Goal: Task Accomplishment & Management: Complete application form

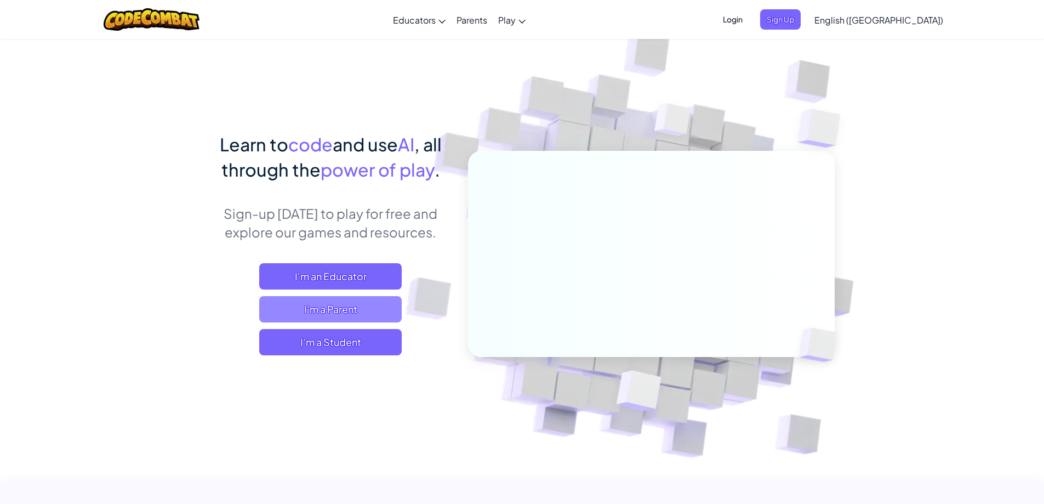
click at [371, 318] on span "I'm a Parent" at bounding box center [330, 309] width 143 height 26
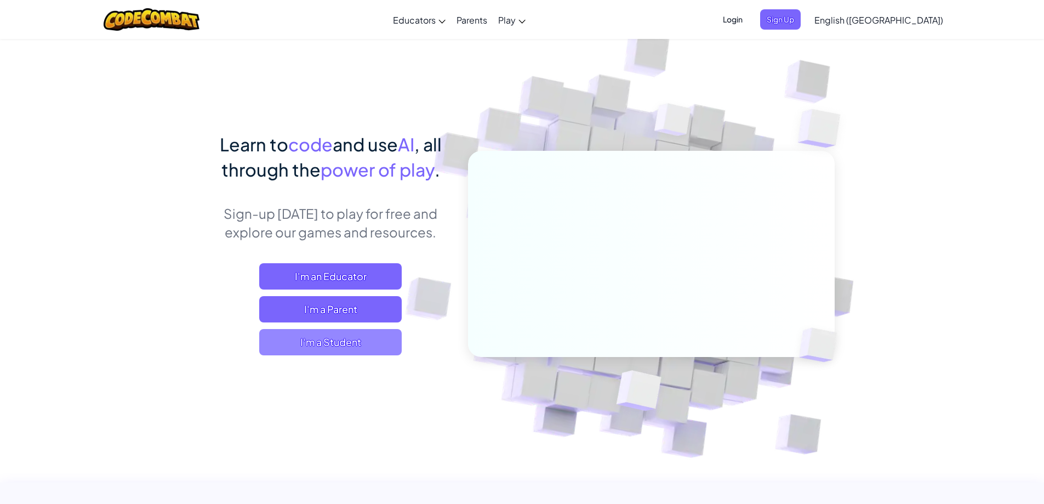
click at [358, 333] on span "I'm a Student" at bounding box center [330, 342] width 143 height 26
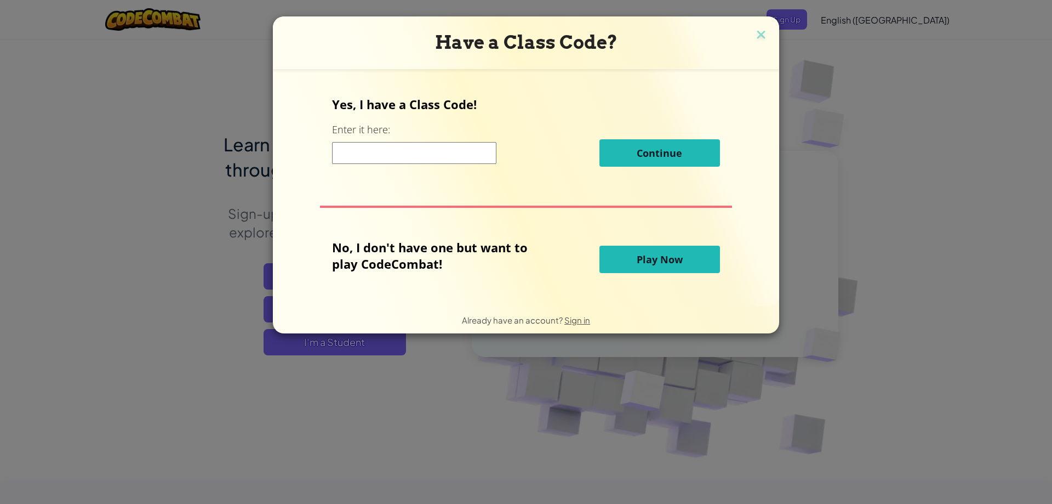
click at [398, 149] on input at bounding box center [414, 153] width 164 height 22
click at [466, 148] on input at bounding box center [414, 153] width 164 height 22
click at [759, 36] on img at bounding box center [761, 35] width 14 height 16
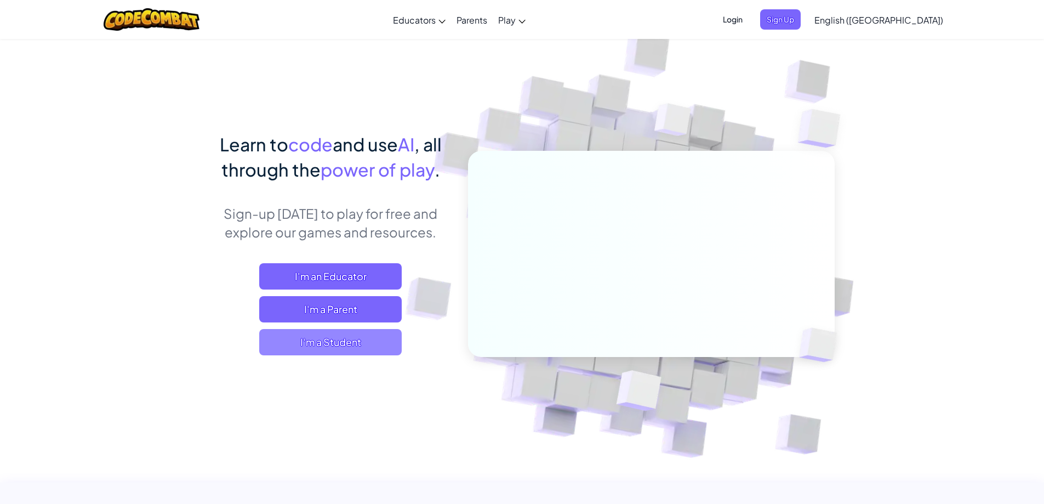
click at [387, 337] on span "I'm a Student" at bounding box center [330, 342] width 143 height 26
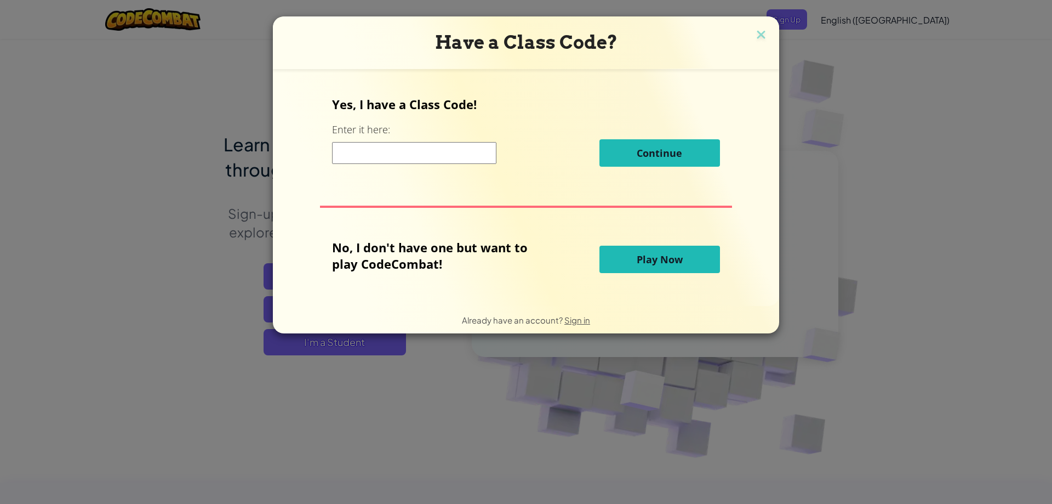
click at [412, 154] on input at bounding box center [414, 153] width 164 height 22
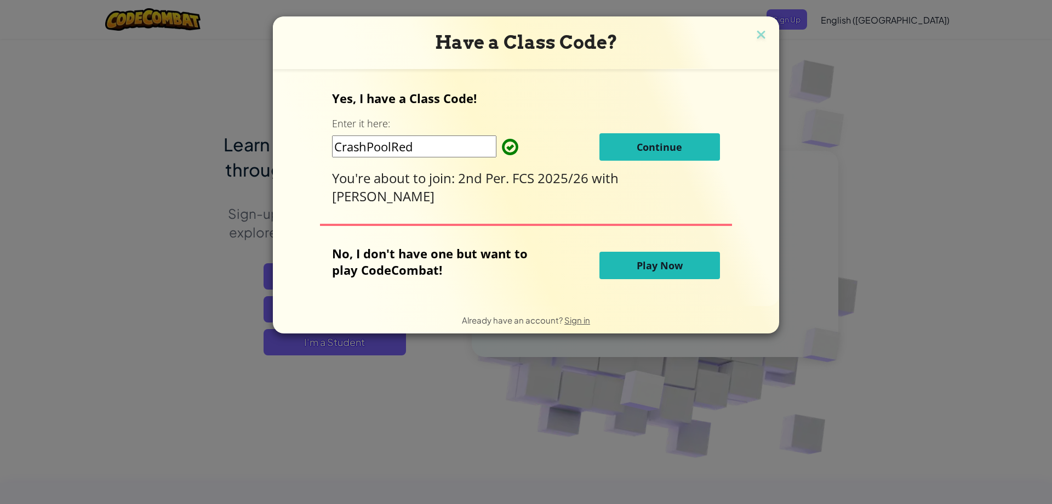
type input "CrashPoolRed"
click at [622, 139] on button "Continue" at bounding box center [660, 146] width 121 height 27
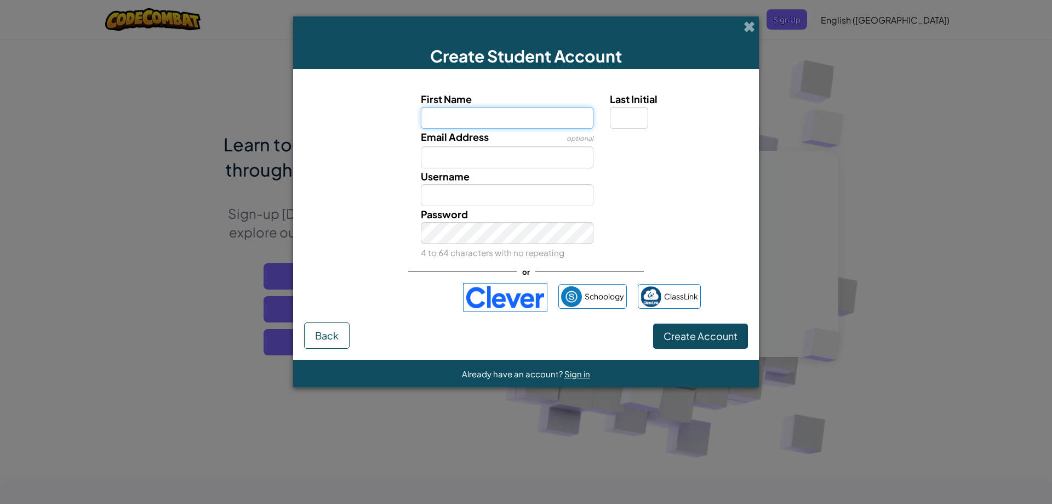
click at [500, 122] on input "First Name" at bounding box center [507, 118] width 173 height 22
type input "Kailyn"
click at [447, 162] on input "Email Address" at bounding box center [507, 157] width 173 height 22
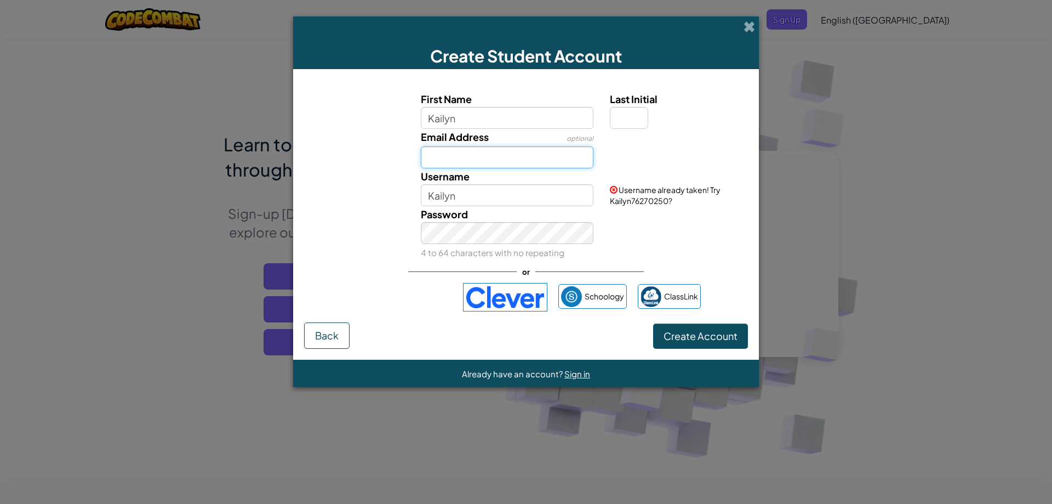
type input "K"
type input "[PERSON_NAME]"
click at [566, 197] on input "Kailyn" at bounding box center [507, 195] width 173 height 22
type input "Kailyn34343434"
click at [633, 126] on input "Last Initial" at bounding box center [629, 118] width 38 height 22
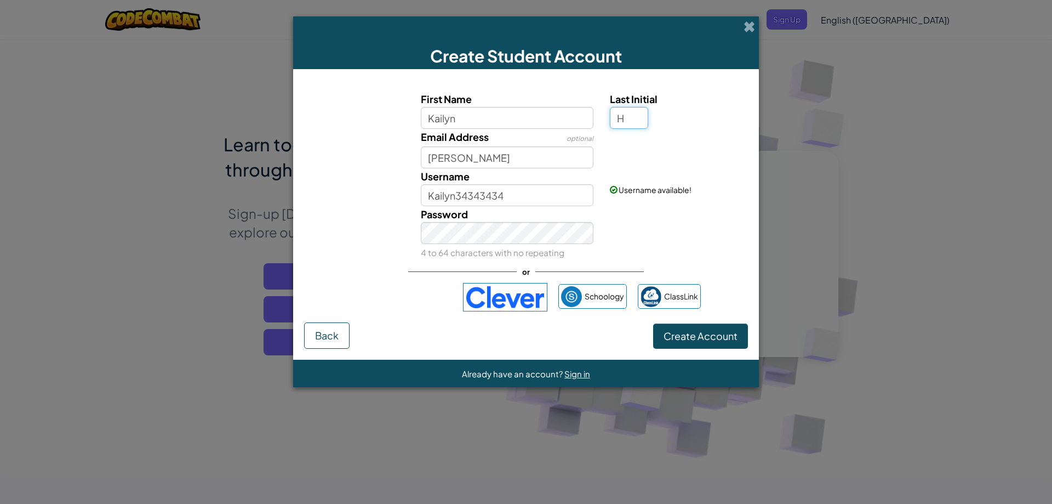
type input "H"
click at [633, 157] on div "Email Address optional [PERSON_NAME]" at bounding box center [526, 148] width 455 height 39
click at [562, 198] on input "KailynH" at bounding box center [507, 195] width 173 height 22
type input "KailynH3337"
click at [723, 343] on button "Create Account" at bounding box center [700, 335] width 95 height 25
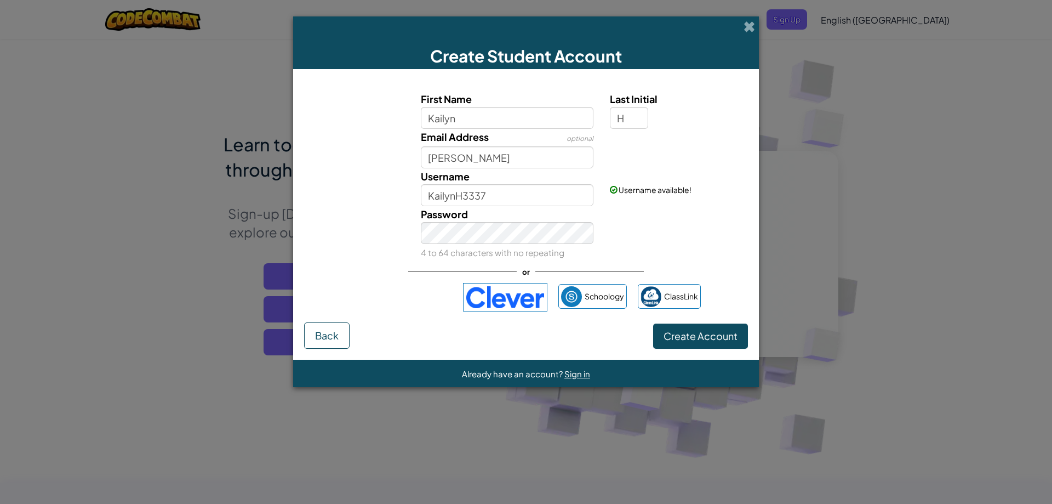
click at [666, 238] on div "Password 4 to 64 characters with no repeating" at bounding box center [526, 233] width 455 height 54
drag, startPoint x: 499, startPoint y: 159, endPoint x: 402, endPoint y: 144, distance: 97.6
click at [402, 144] on div "Email Address optional [PERSON_NAME]" at bounding box center [526, 148] width 455 height 39
type input "[EMAIL_ADDRESS][DOMAIN_NAME]"
drag, startPoint x: 576, startPoint y: 192, endPoint x: 373, endPoint y: 204, distance: 202.6
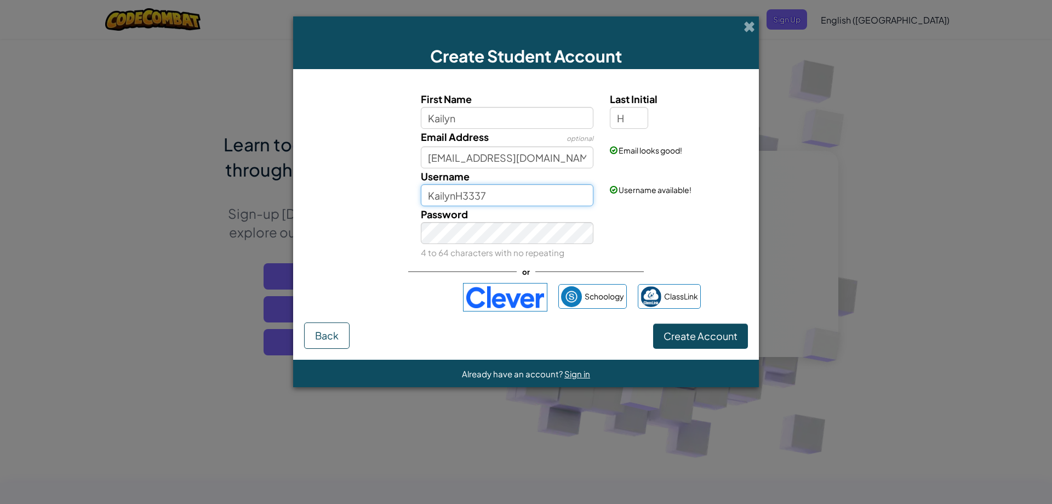
click at [373, 204] on div "Username KailynH3337 Username available!" at bounding box center [526, 187] width 455 height 38
type input "Cats4life_3357"
click at [700, 347] on button "Create Account" at bounding box center [700, 335] width 95 height 25
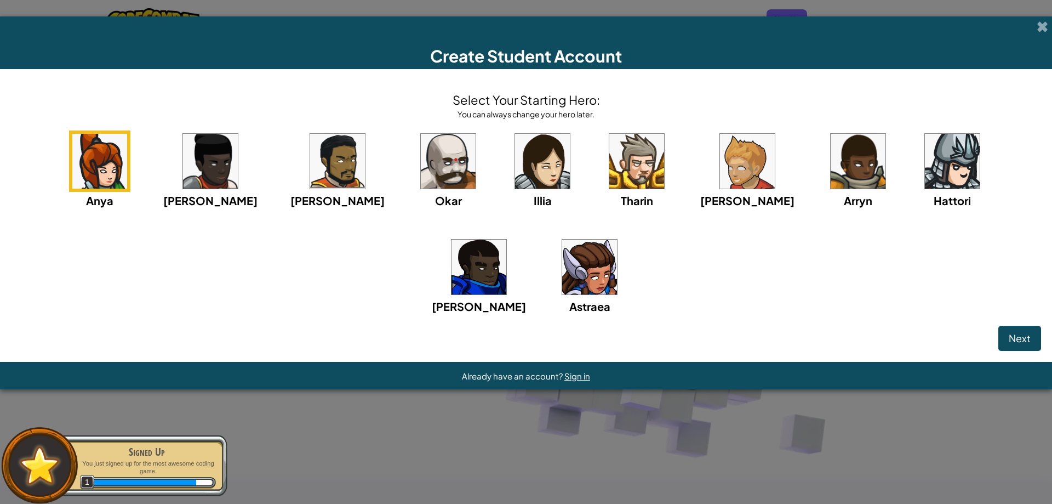
click at [562, 270] on img at bounding box center [589, 267] width 55 height 55
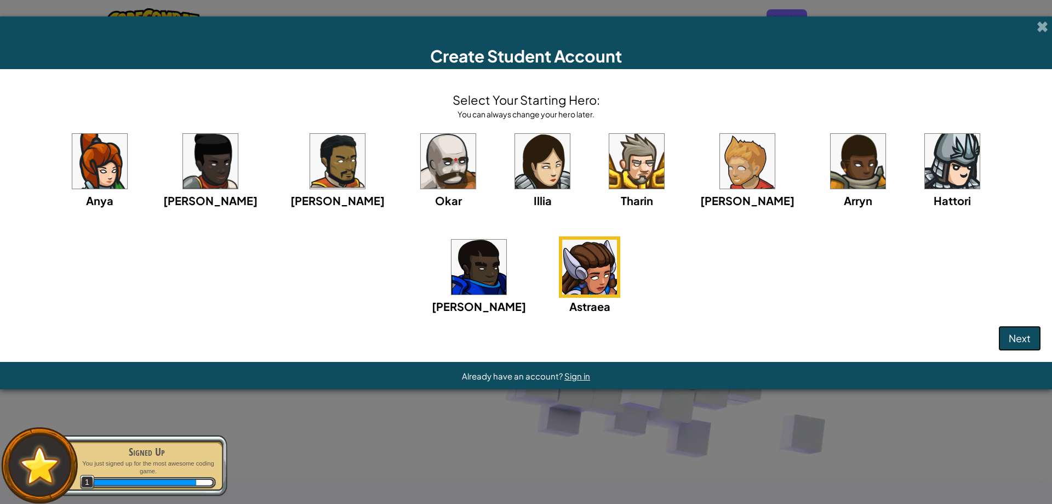
click at [1020, 337] on span "Next" at bounding box center [1020, 338] width 22 height 13
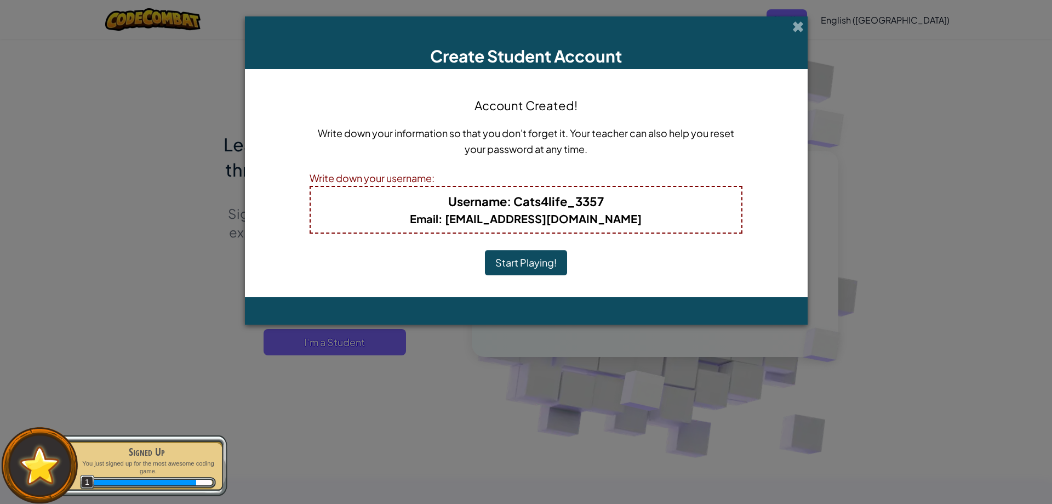
click at [549, 260] on button "Start Playing!" at bounding box center [526, 262] width 82 height 25
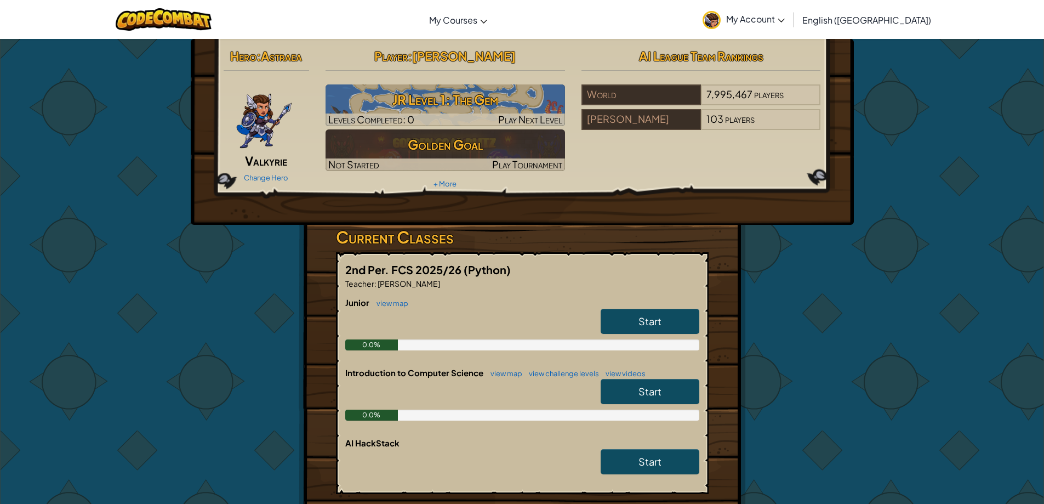
click at [274, 172] on div "Change Hero" at bounding box center [267, 177] width 86 height 18
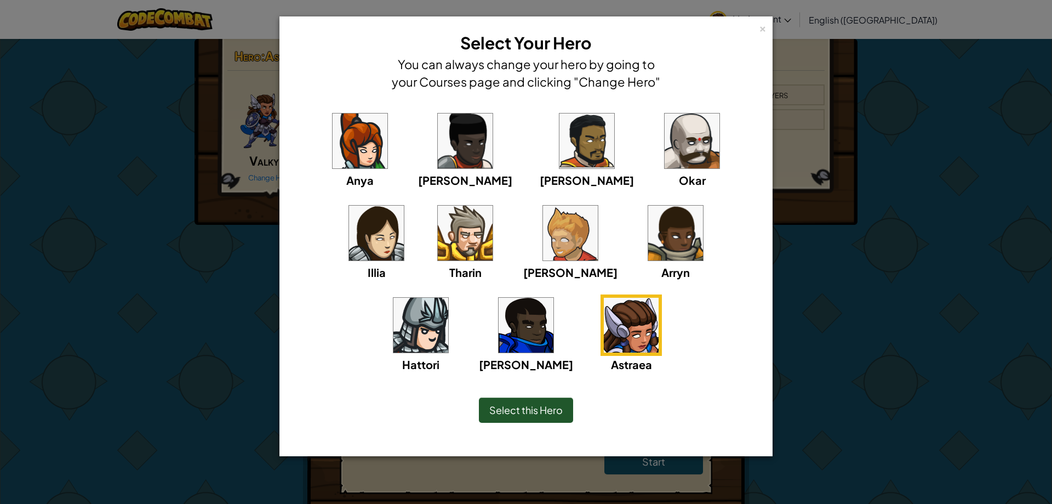
click at [333, 167] on img at bounding box center [360, 140] width 55 height 55
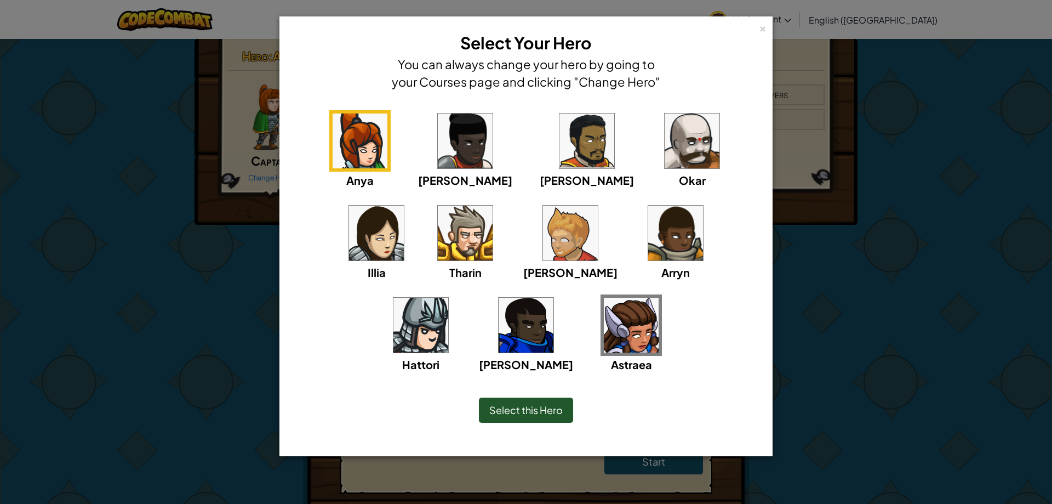
click at [604, 311] on img at bounding box center [631, 325] width 55 height 55
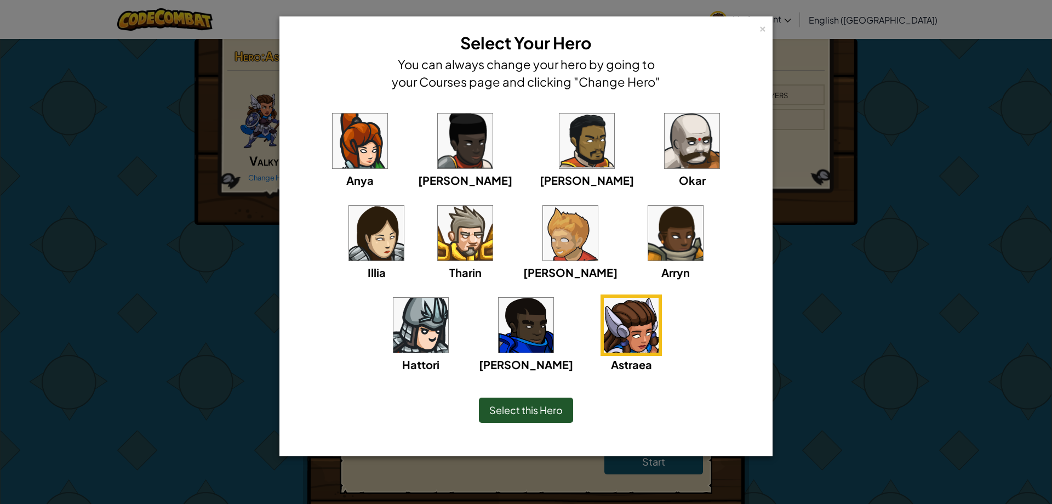
click at [601, 352] on div "Astraea" at bounding box center [631, 333] width 61 height 78
click at [526, 412] on span "Select this Hero" at bounding box center [525, 409] width 73 height 13
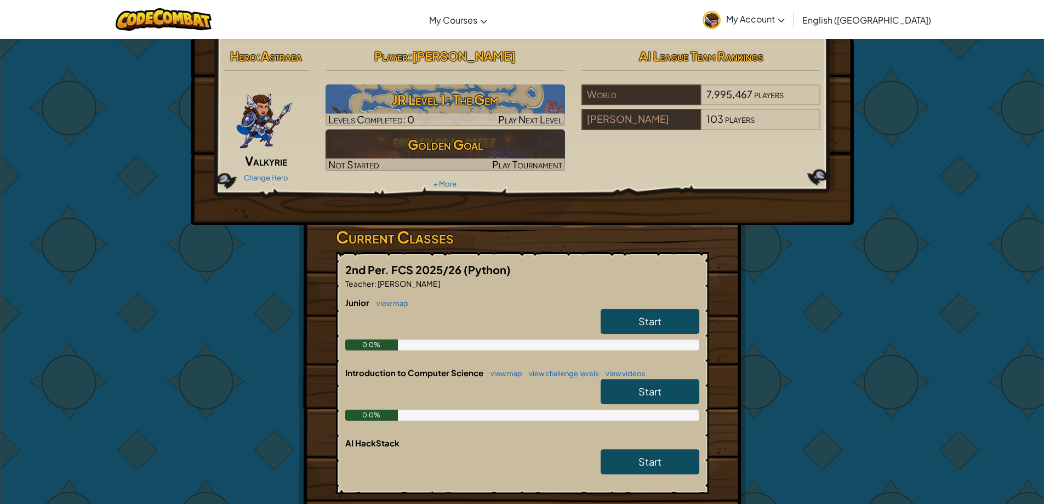
click at [51, 36] on div "Toggle navigation My Courses CodeCombat Classroom Ozaria Classroom AI League Es…" at bounding box center [522, 19] width 1050 height 39
